Goal: Transaction & Acquisition: Subscribe to service/newsletter

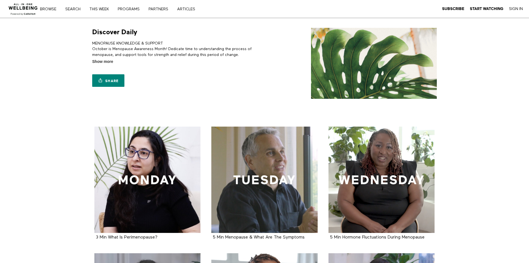
click at [32, 41] on section "Discover Daily MENOPAUSE KNOWLEDGE & SUPPORT October is Menopause Awareness Mon…" at bounding box center [264, 67] width 529 height 99
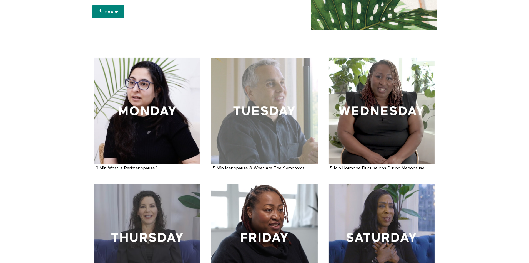
scroll to position [83, 0]
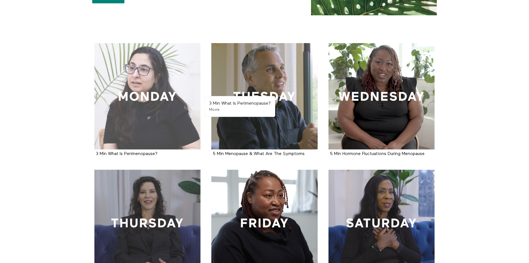
click at [179, 118] on div at bounding box center [147, 96] width 106 height 106
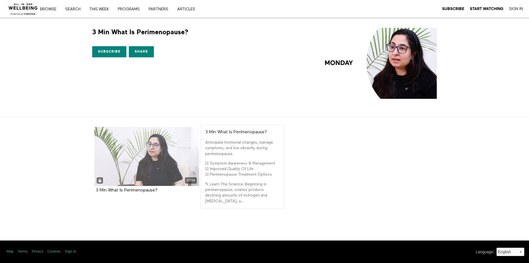
click at [156, 158] on div "03:54" at bounding box center [146, 156] width 105 height 59
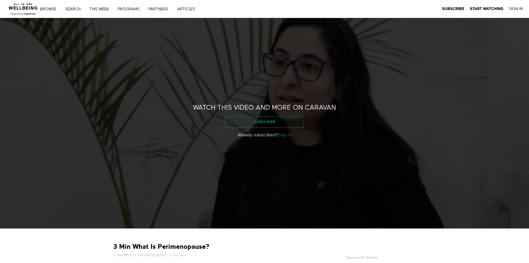
click at [262, 122] on link "Subscribe" at bounding box center [264, 121] width 79 height 11
